Goal: Check status: Check status

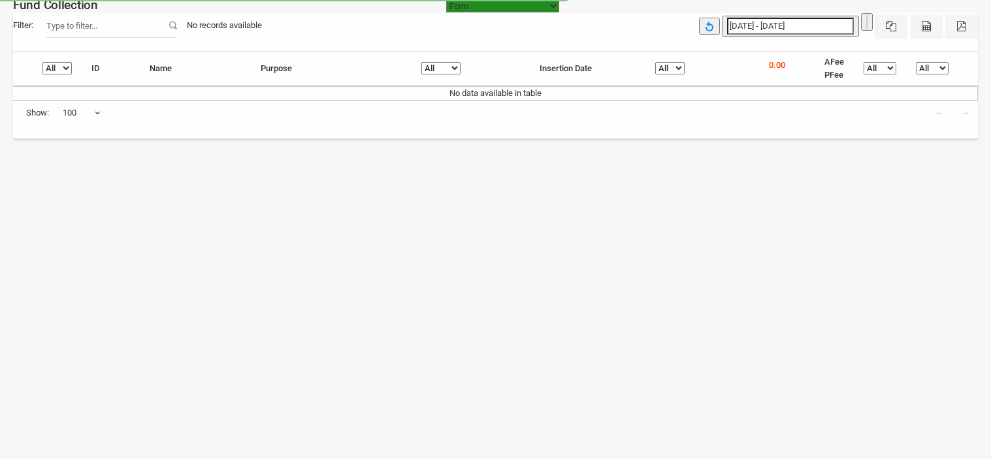
select select "[URL][DOMAIN_NAME]"
select select "100"
select select "[URL][DOMAIN_NAME]"
select select "100"
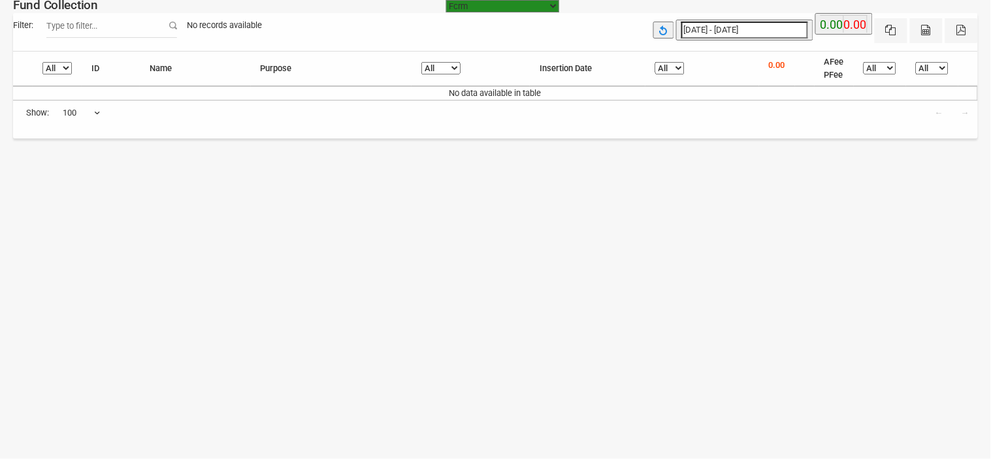
type input "[DATE]"
click at [752, 27] on input "[DATE] - [DATE]" at bounding box center [744, 30] width 127 height 17
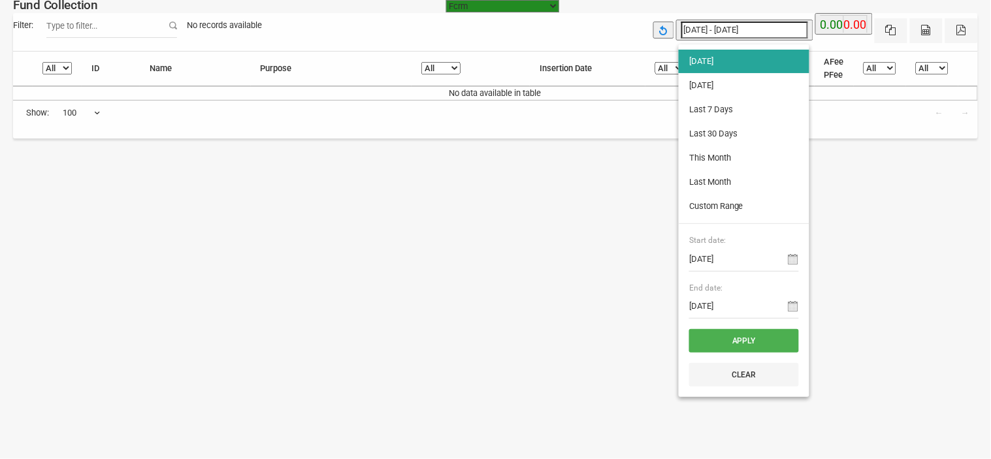
type input "[DATE]"
click at [726, 86] on li "[DATE]" at bounding box center [744, 86] width 131 height 24
type input "[DATE] - [DATE]"
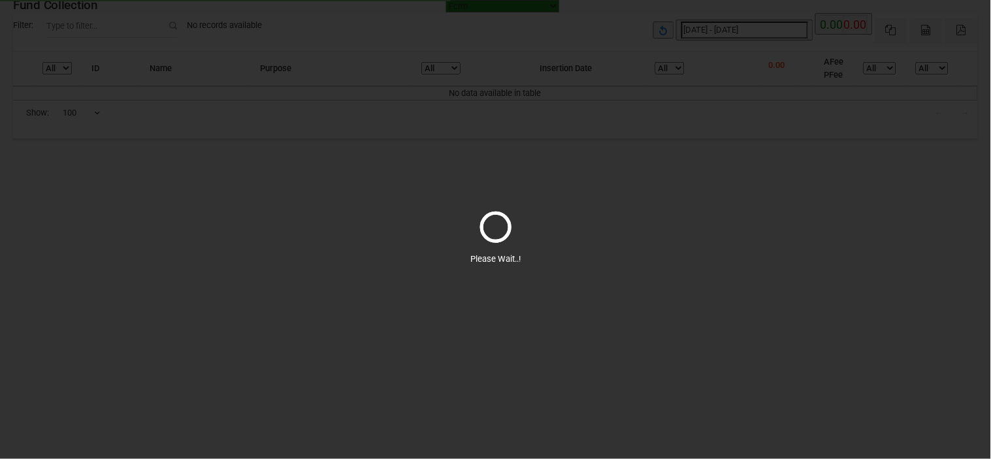
select select "100"
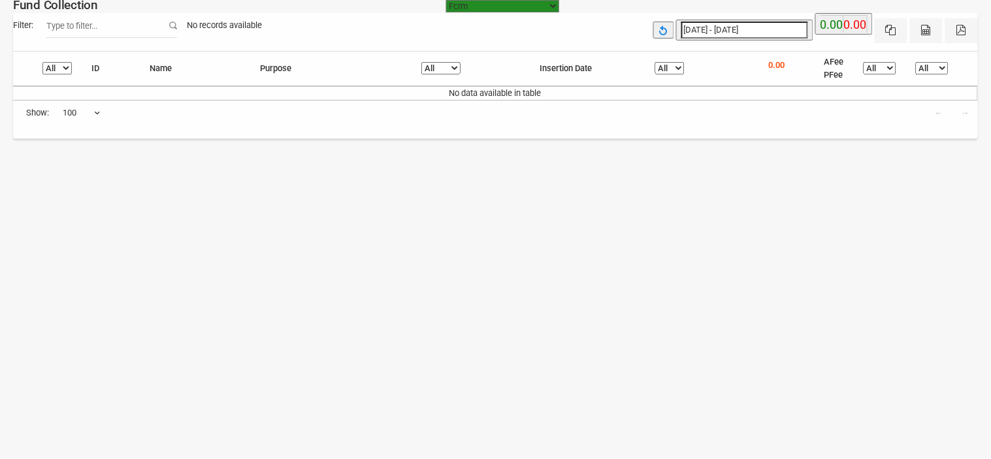
type input "[DATE]"
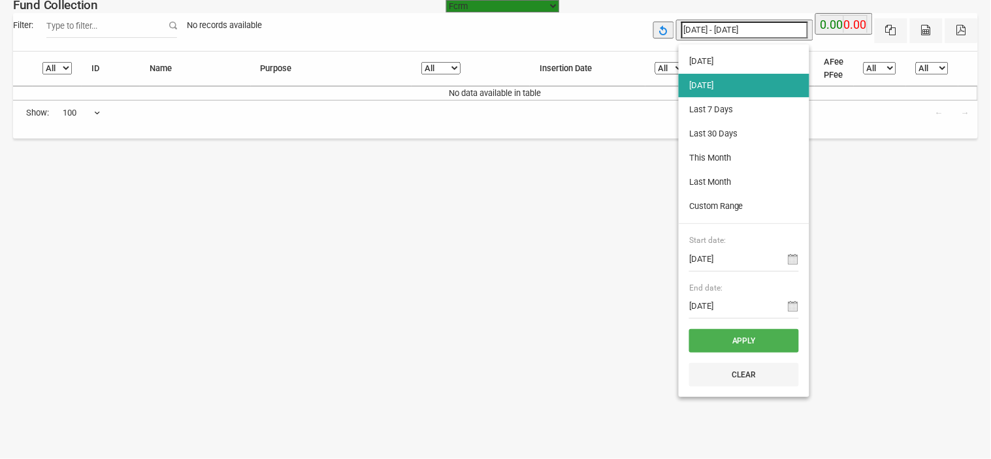
click at [749, 28] on input "[DATE] - [DATE]" at bounding box center [744, 30] width 127 height 17
type input "[DATE]"
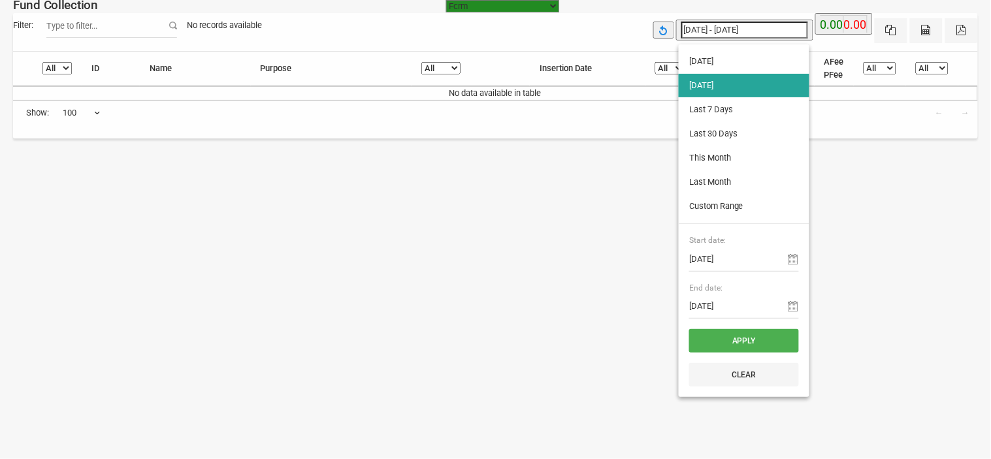
type input "[DATE]"
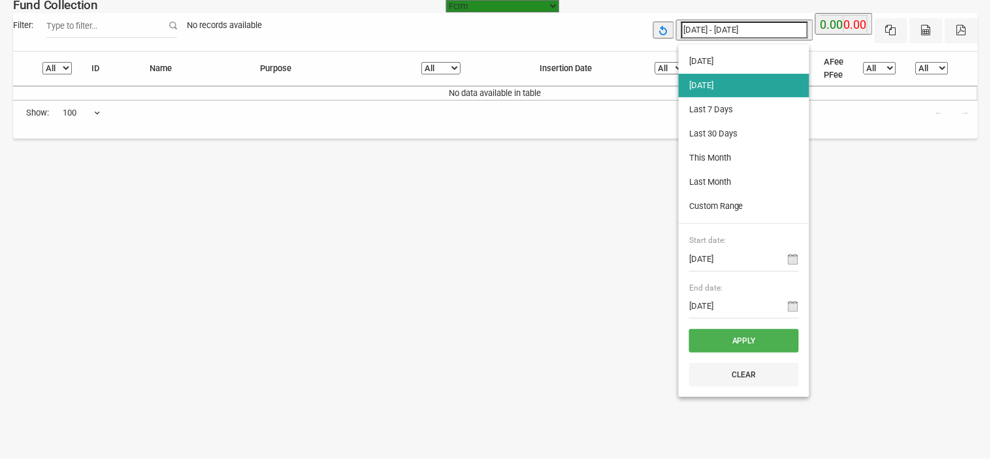
type input "[DATE]"
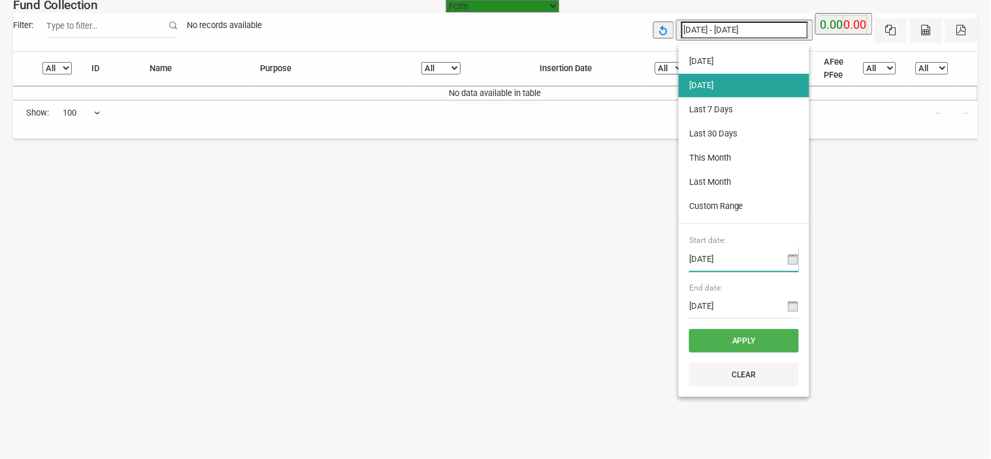
click at [735, 265] on input "[DATE]" at bounding box center [744, 259] width 110 height 25
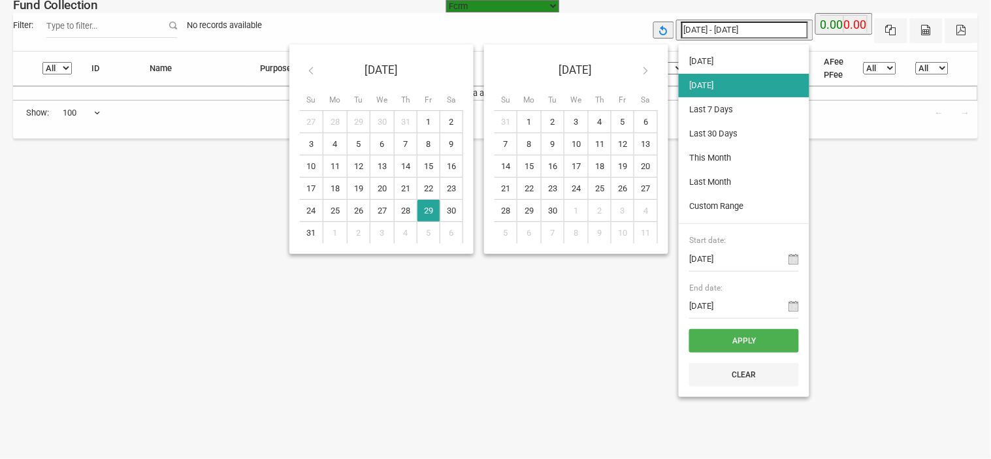
type input "[DATE]"
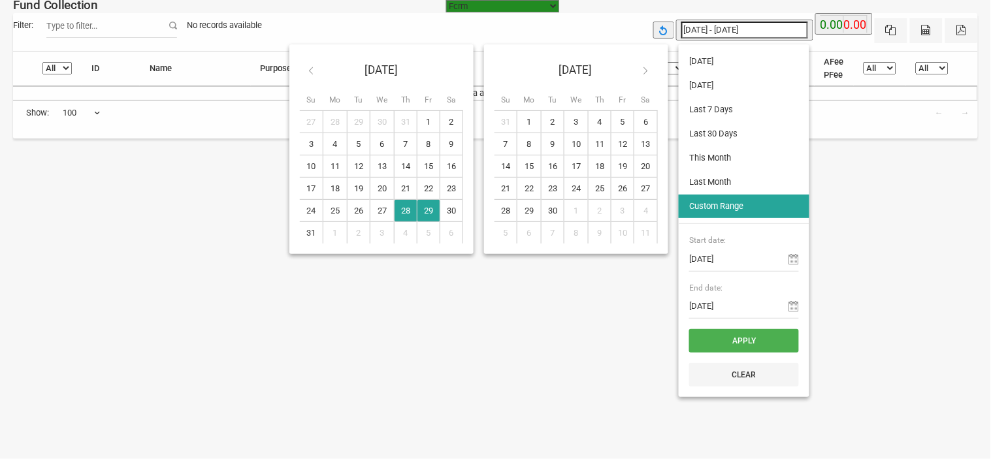
type input "[DATE]"
click at [767, 340] on button "Apply" at bounding box center [744, 341] width 110 height 24
type input "[DATE] - [DATE]"
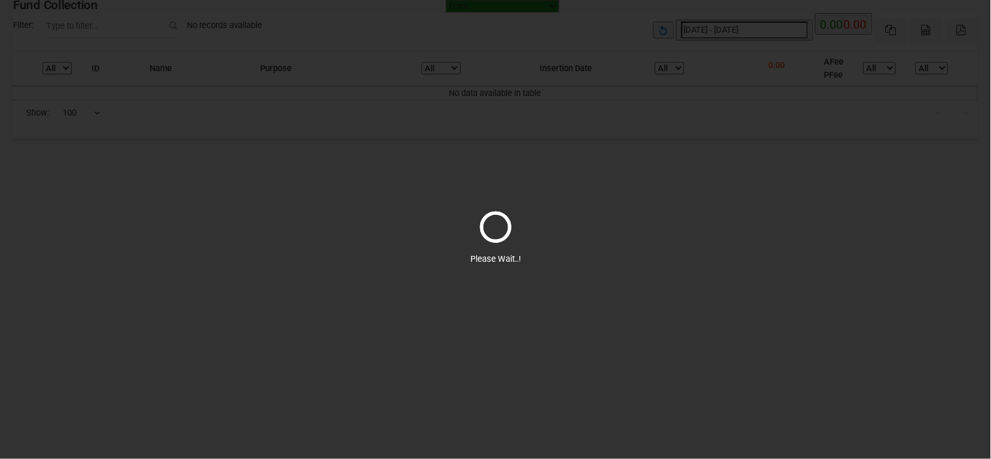
select select "100"
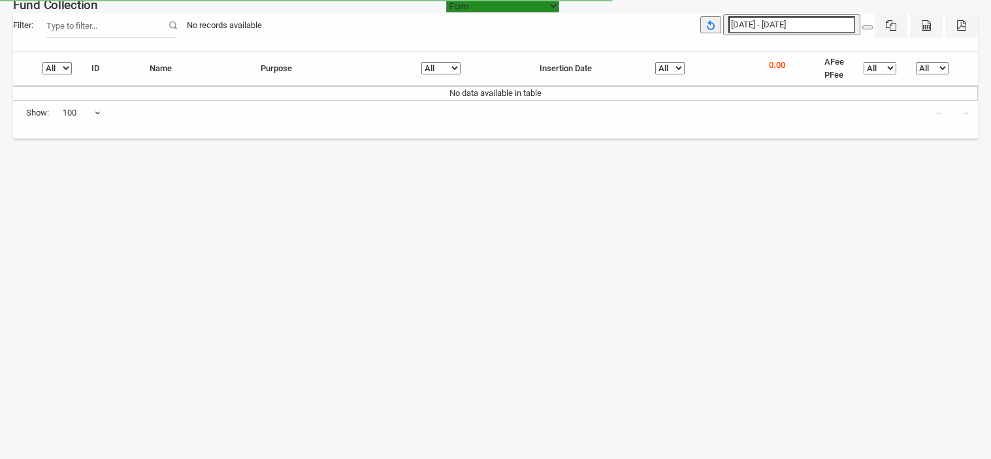
select select "[URL][DOMAIN_NAME]"
select select "100"
